Goal: Navigation & Orientation: Understand site structure

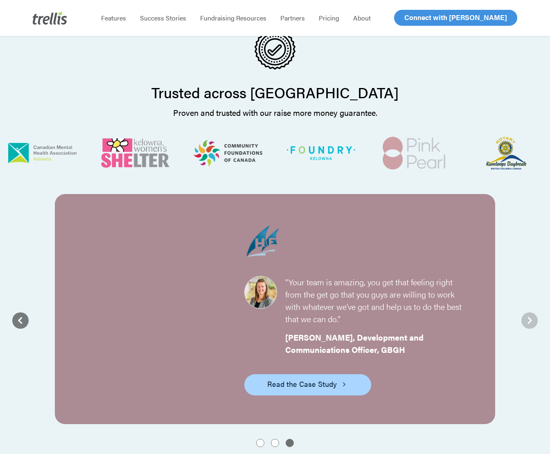
scroll to position [1024, 0]
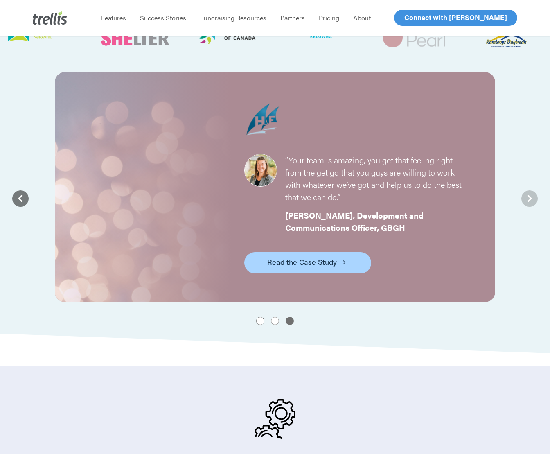
click at [526, 200] on icon at bounding box center [529, 198] width 16 height 16
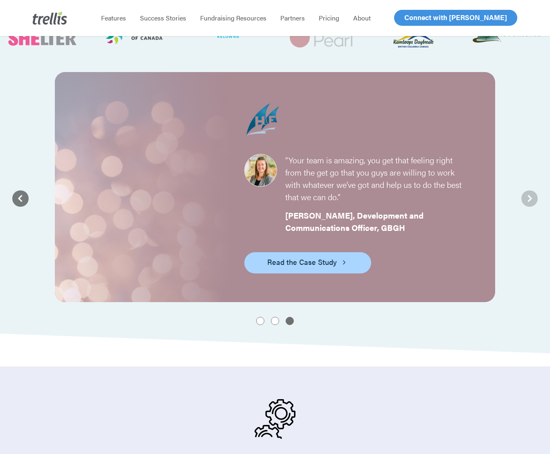
click at [531, 197] on icon at bounding box center [529, 198] width 16 height 16
click at [275, 322] on button "2" at bounding box center [275, 321] width 8 height 8
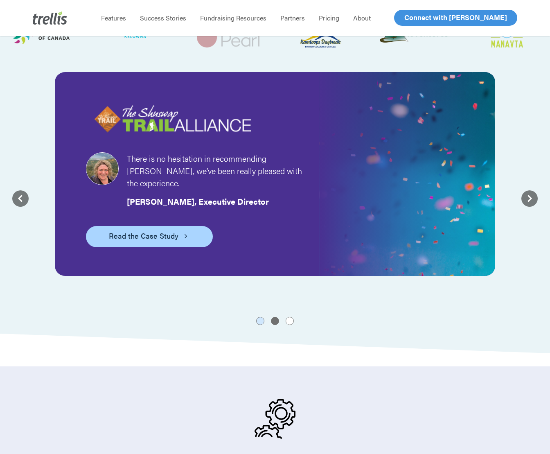
click at [259, 320] on button "1" at bounding box center [260, 321] width 8 height 8
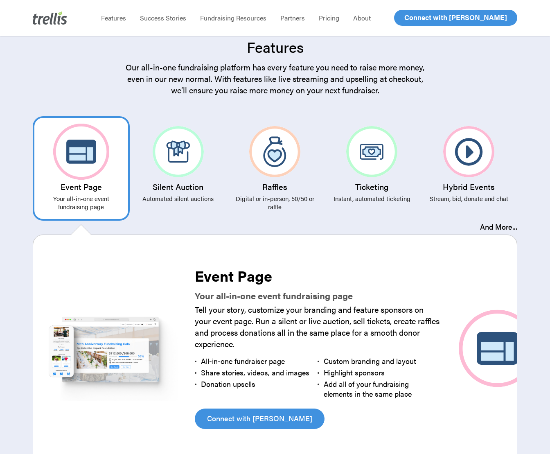
scroll to position [1493, 0]
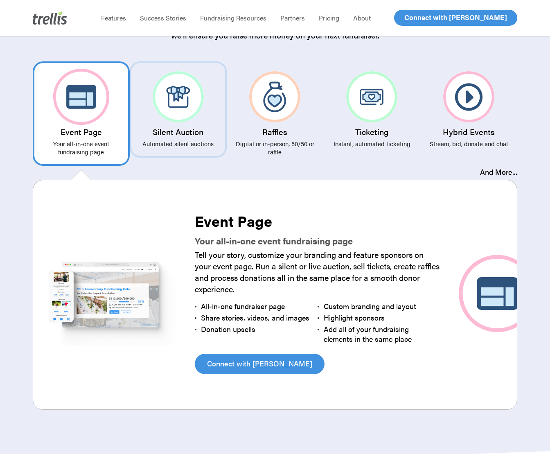
click at [218, 123] on link "Silent Auction Automated silent auctions" at bounding box center [178, 109] width 97 height 96
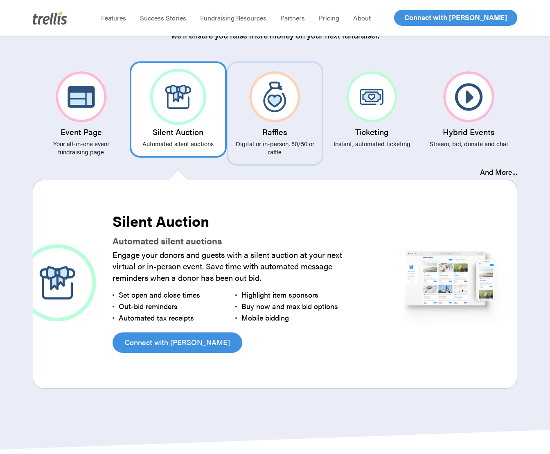
click at [273, 117] on img at bounding box center [274, 96] width 51 height 51
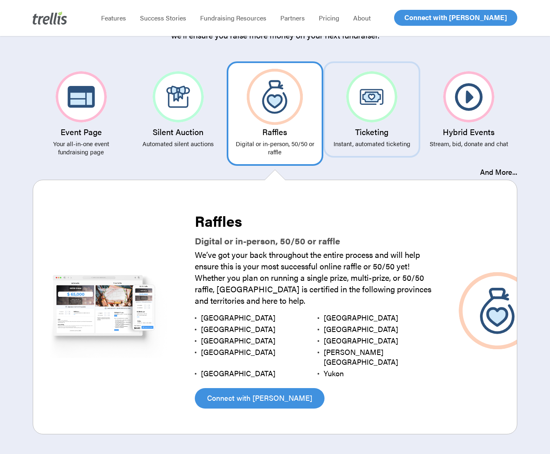
click at [378, 122] on link "Ticketing Instant, automated ticketing" at bounding box center [371, 109] width 97 height 96
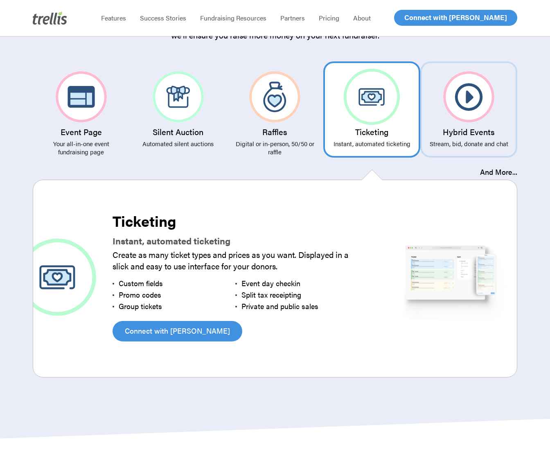
click at [462, 111] on img at bounding box center [468, 96] width 51 height 51
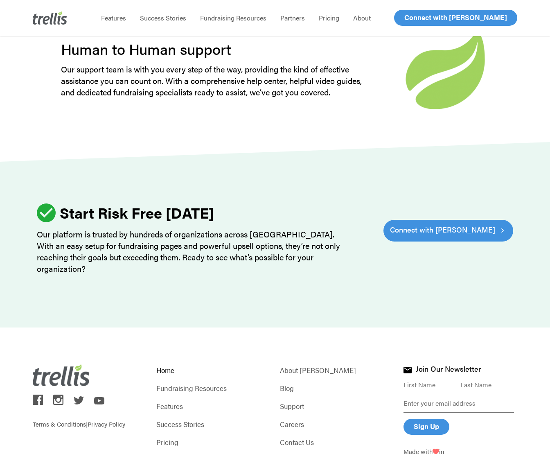
scroll to position [2387, 0]
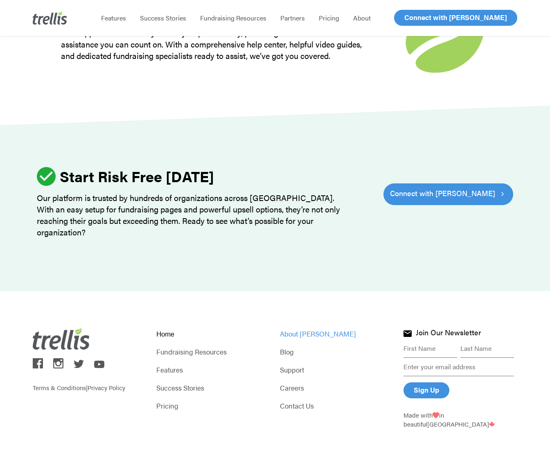
click at [291, 328] on link "About [PERSON_NAME]" at bounding box center [337, 333] width 114 height 11
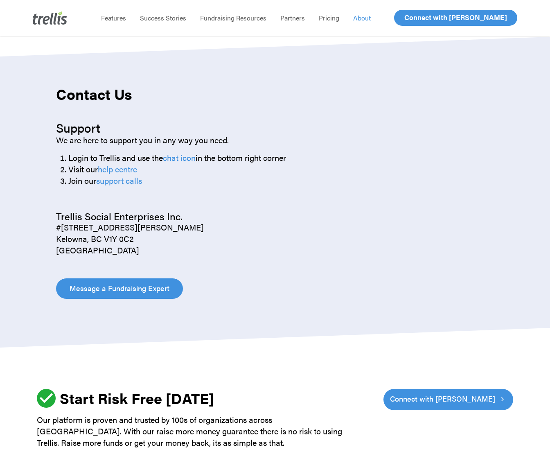
scroll to position [1004, 0]
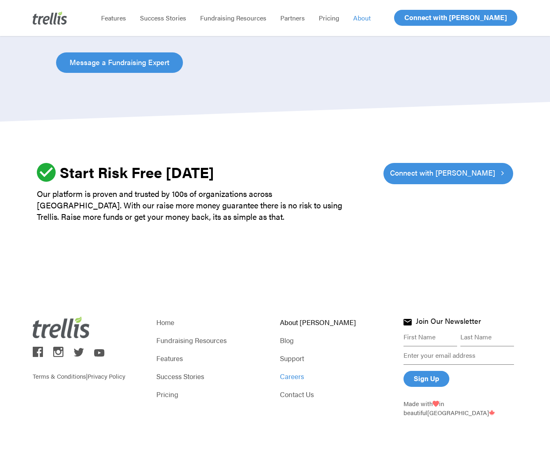
click at [291, 375] on link "Careers" at bounding box center [337, 375] width 114 height 11
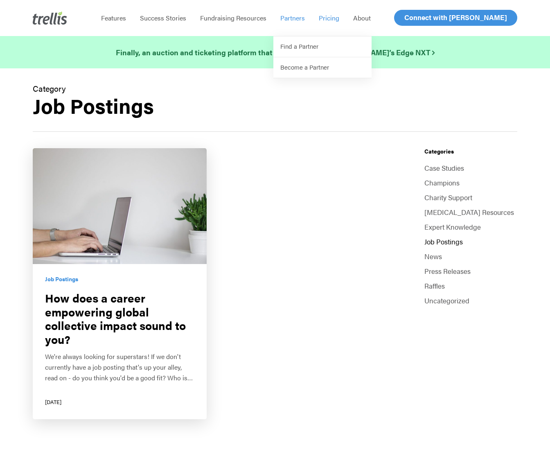
click at [326, 16] on span "Pricing" at bounding box center [329, 17] width 20 height 9
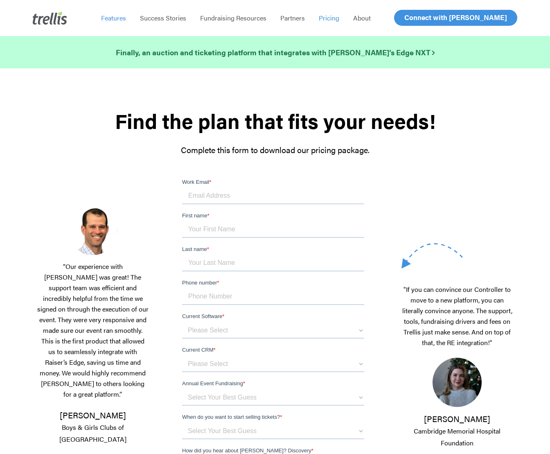
click at [108, 20] on span "Features" at bounding box center [113, 17] width 25 height 9
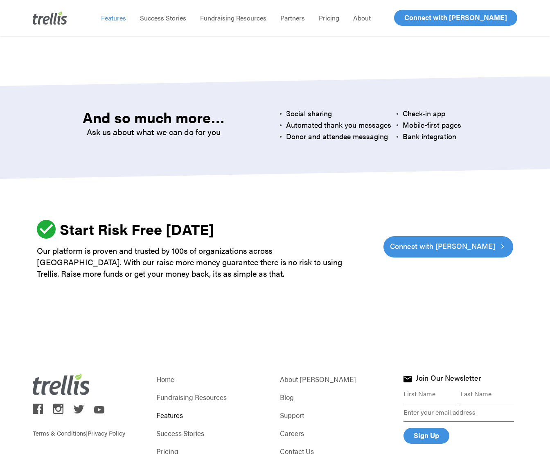
scroll to position [2422, 0]
